Goal: Task Accomplishment & Management: Use online tool/utility

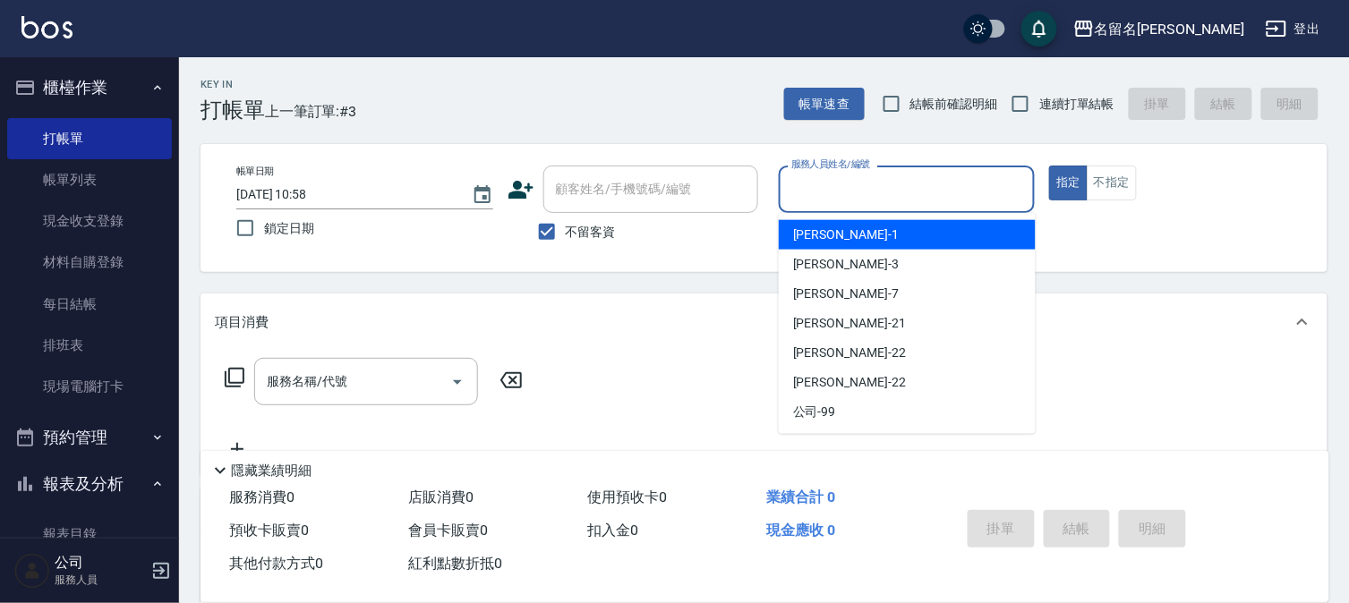
click at [833, 203] on input "服務人員姓名/編號" at bounding box center [907, 189] width 241 height 31
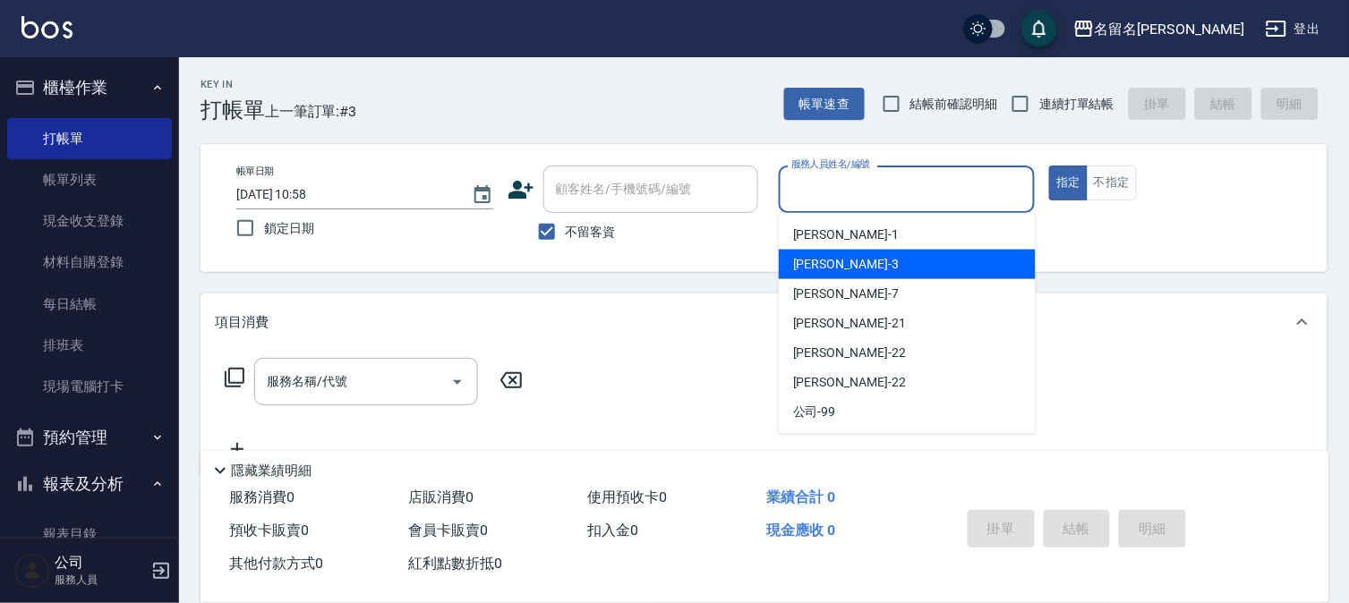
click at [835, 262] on span "[PERSON_NAME]-3" at bounding box center [846, 264] width 106 height 19
type input "[PERSON_NAME]-3"
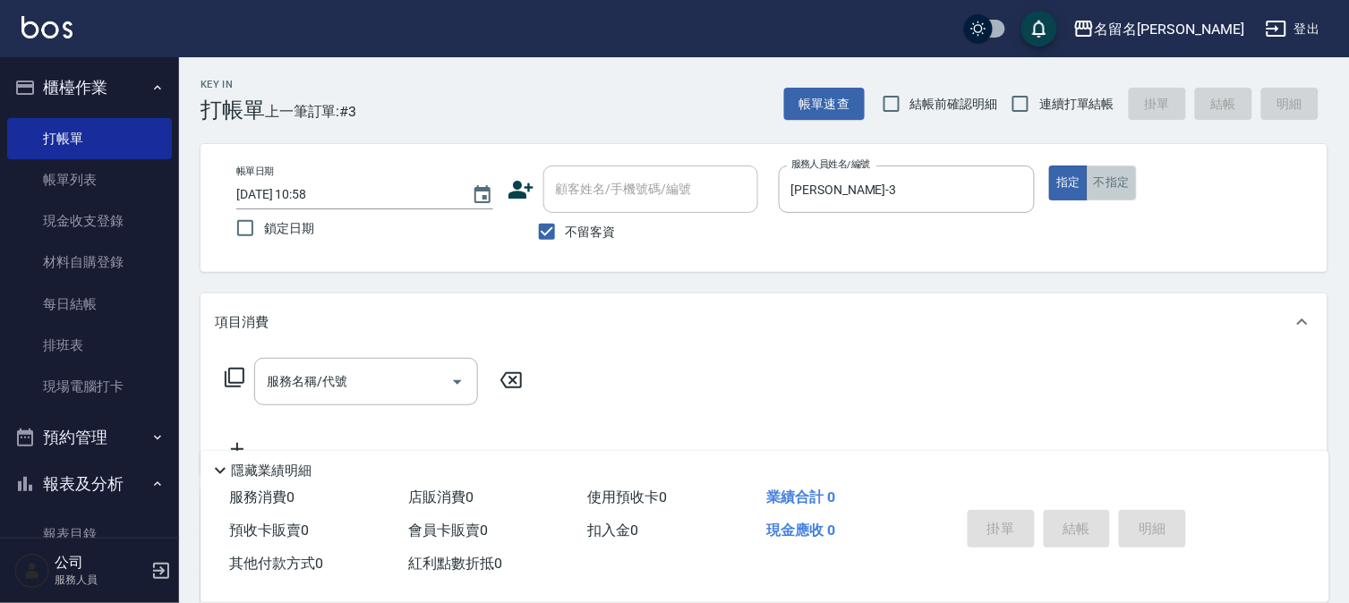
click at [1116, 184] on button "不指定" at bounding box center [1112, 183] width 50 height 35
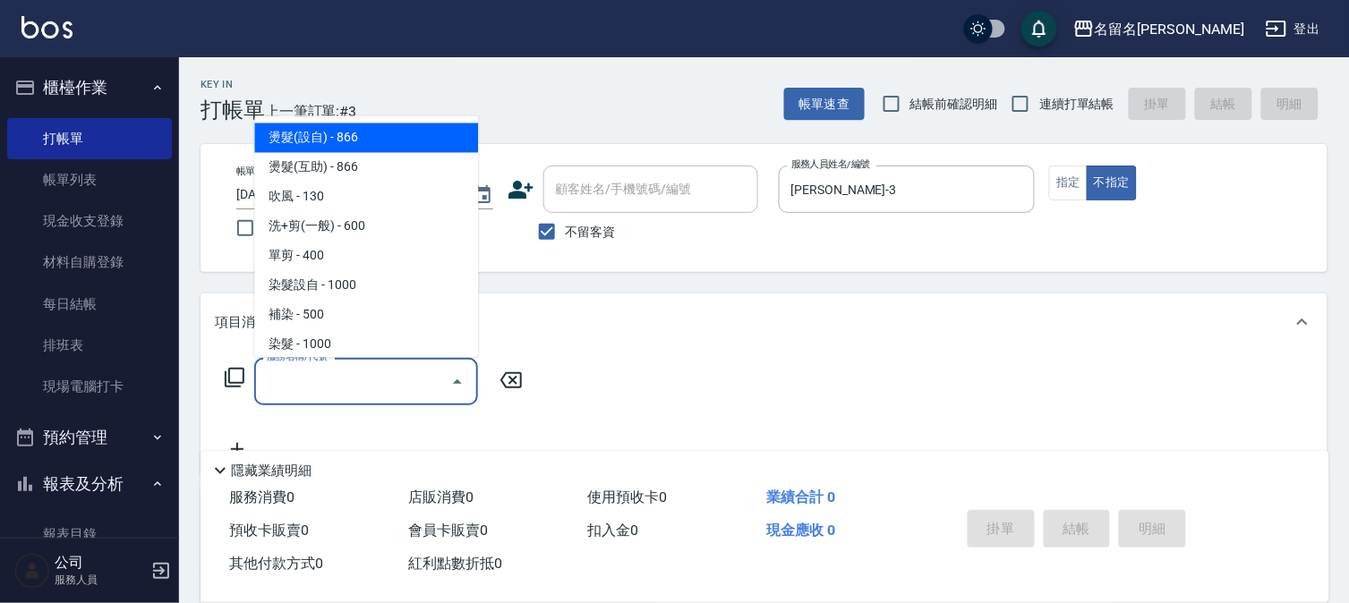
click at [333, 392] on input "服務名稱/代號" at bounding box center [352, 381] width 181 height 31
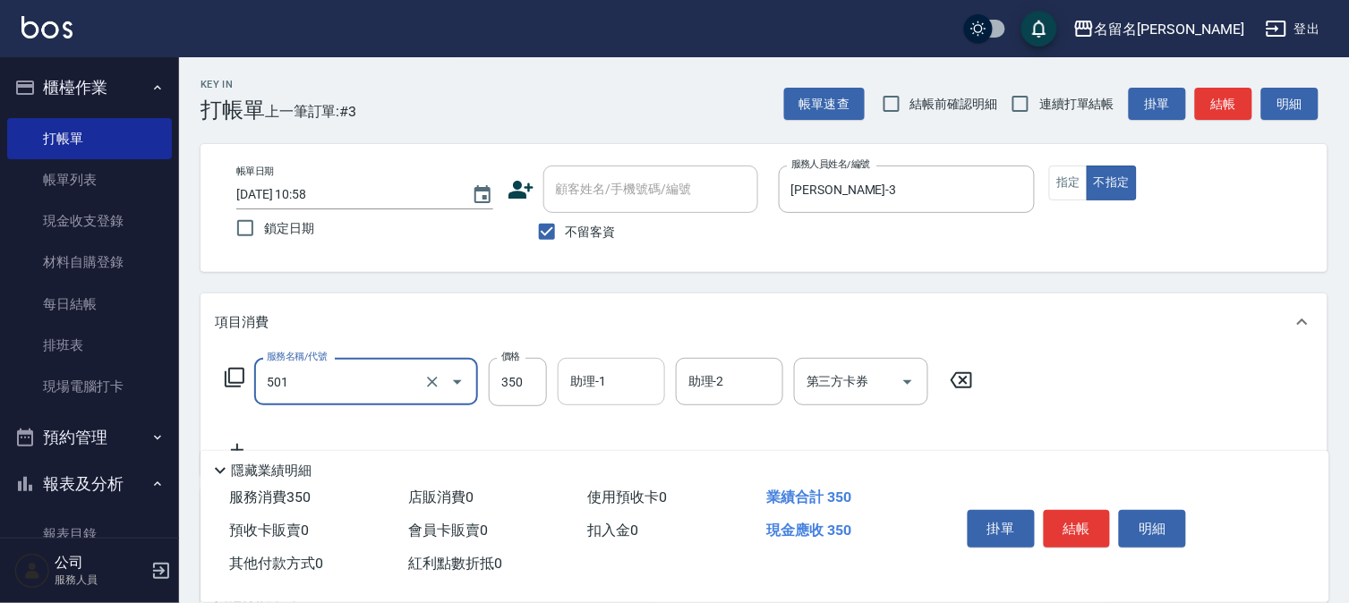
type input "P.S洗髮(501)"
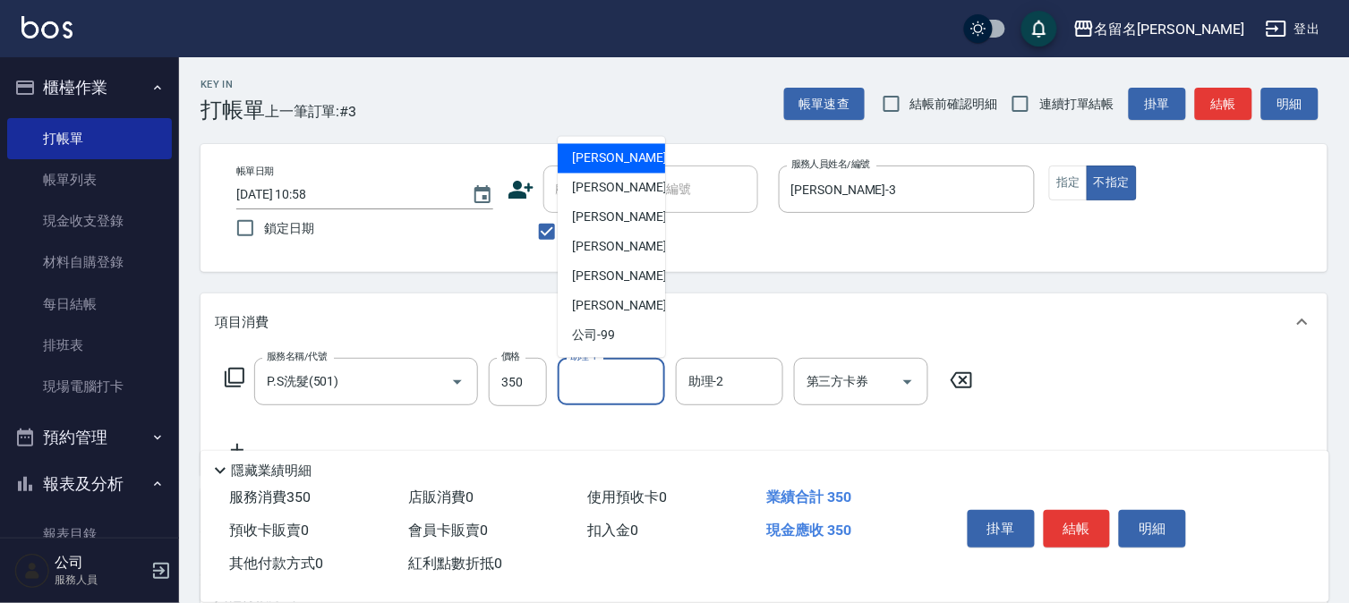
click at [600, 378] on input "助理-1" at bounding box center [611, 381] width 91 height 31
click at [593, 190] on span "[PERSON_NAME]-3" at bounding box center [625, 188] width 106 height 19
type input "[PERSON_NAME]-3"
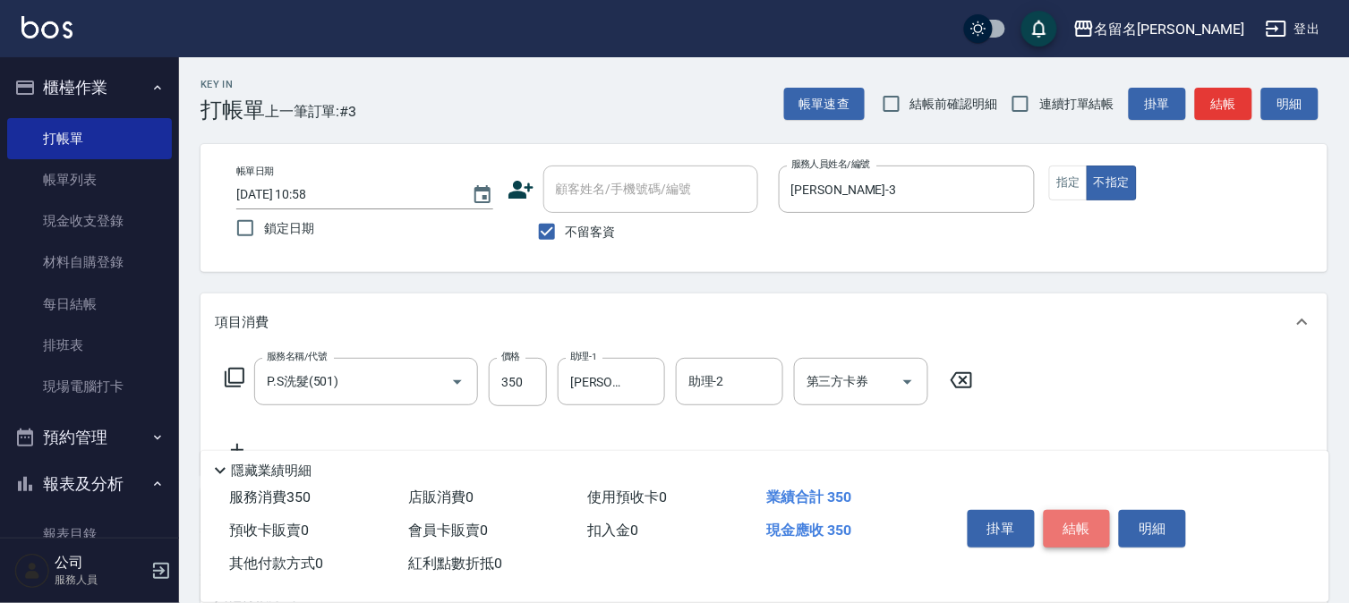
click at [1067, 524] on button "結帳" at bounding box center [1077, 529] width 67 height 38
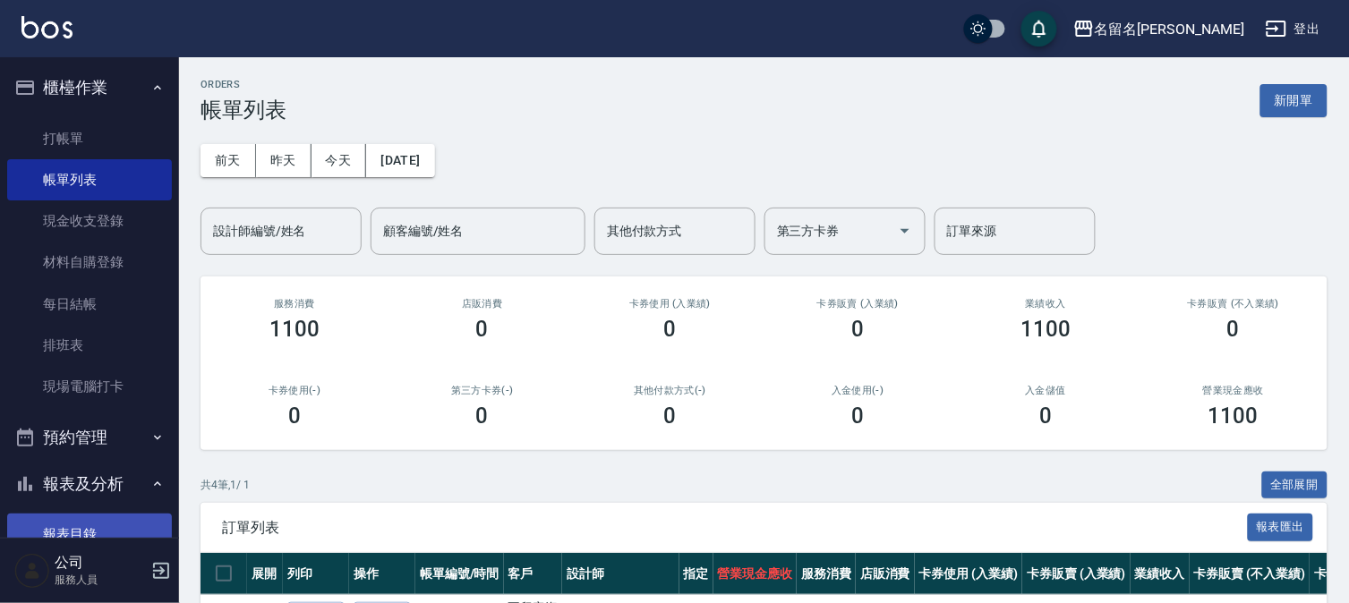
drag, startPoint x: 93, startPoint y: 529, endPoint x: 100, endPoint y: 359, distance: 170.2
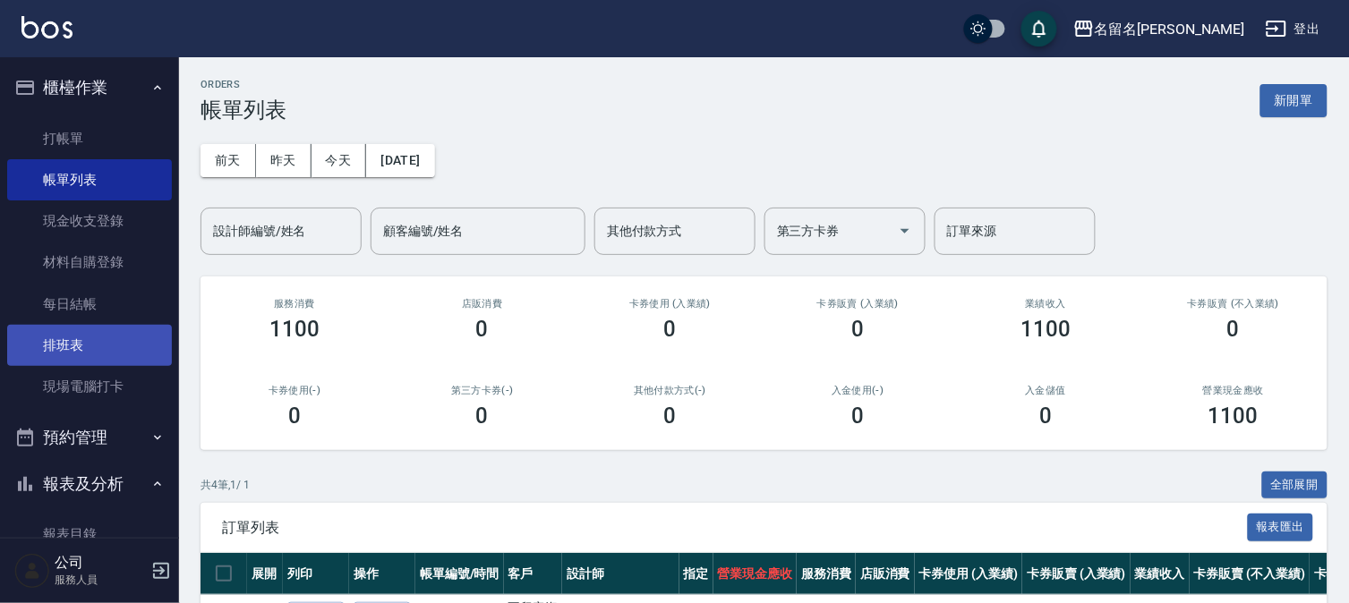
click at [92, 528] on link "報表目錄" at bounding box center [89, 534] width 165 height 41
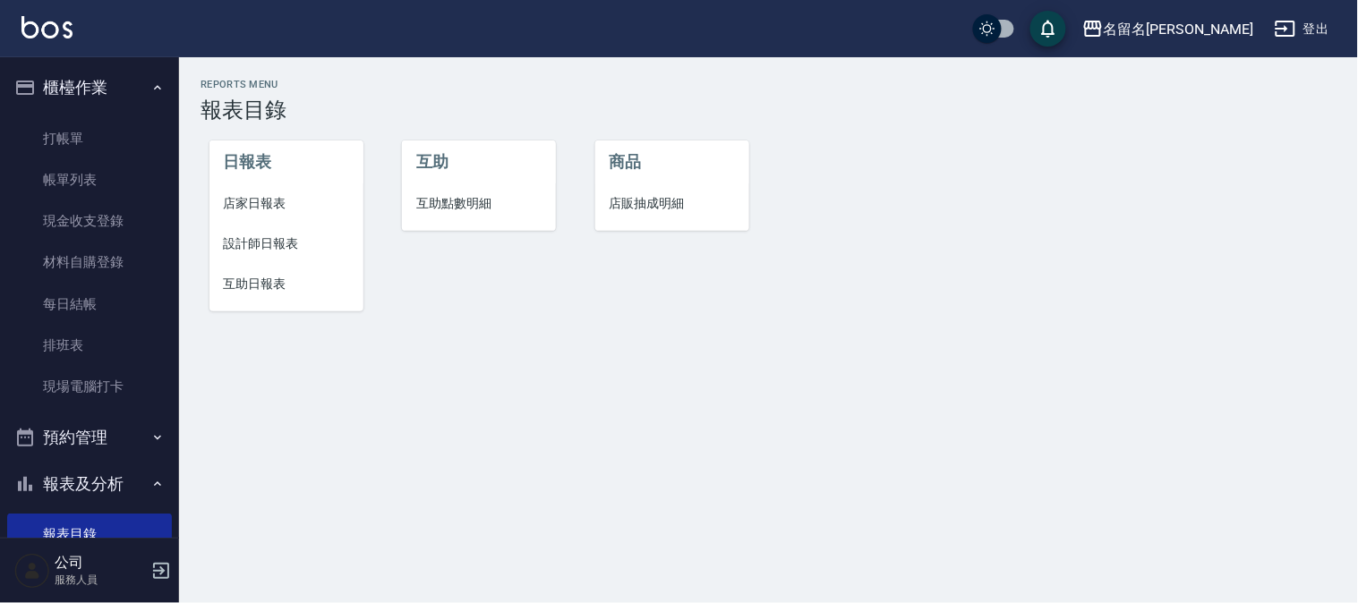
click at [246, 245] on span "設計師日報表" at bounding box center [286, 244] width 125 height 19
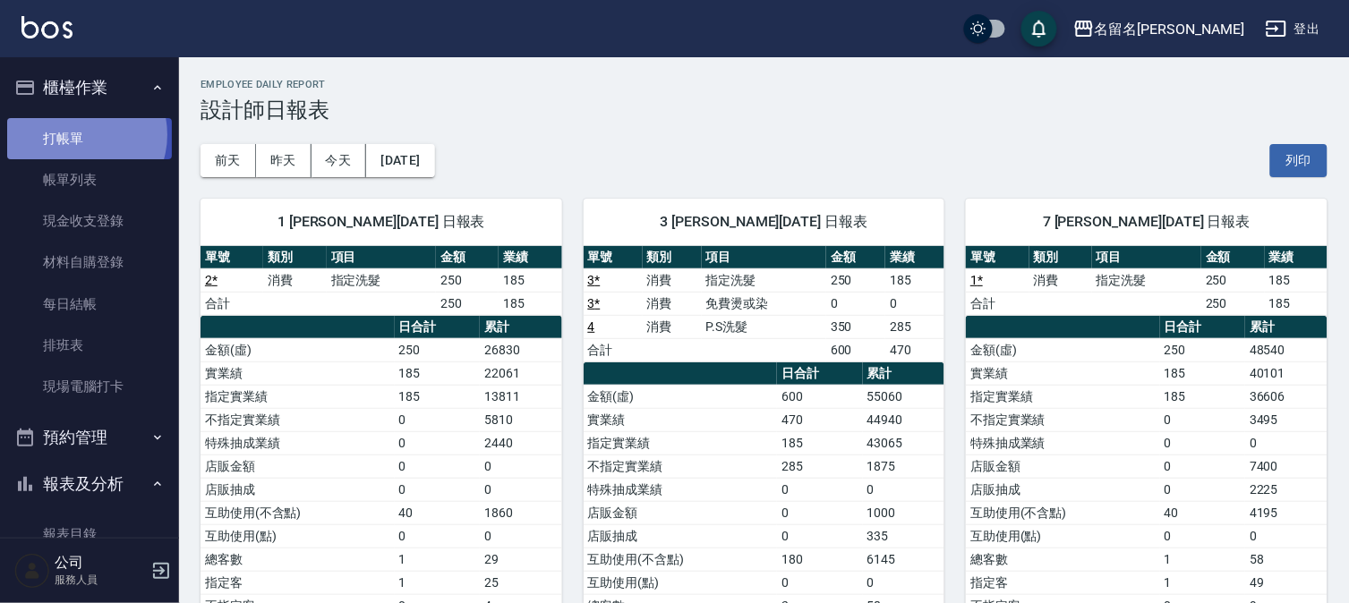
click at [74, 134] on link "打帳單" at bounding box center [89, 138] width 165 height 41
